Goal: Information Seeking & Learning: Stay updated

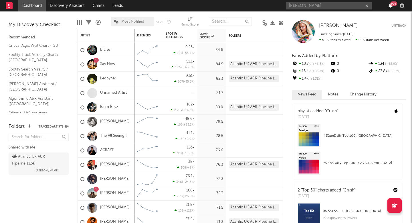
click at [389, 3] on icon "button" at bounding box center [391, 5] width 4 height 5
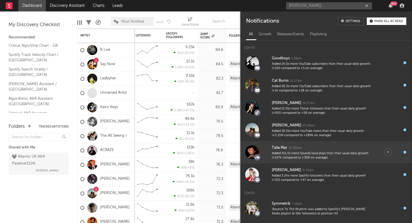
click at [280, 147] on div "Talia Mar" at bounding box center [279, 147] width 15 height 7
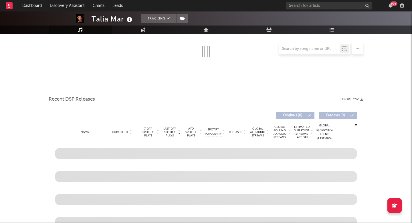
scroll to position [271, 0]
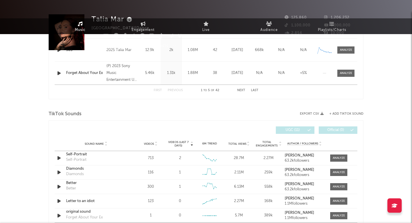
select select "6m"
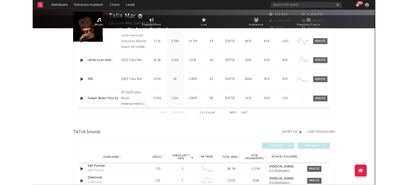
scroll to position [0, 0]
